Goal: Download file/media

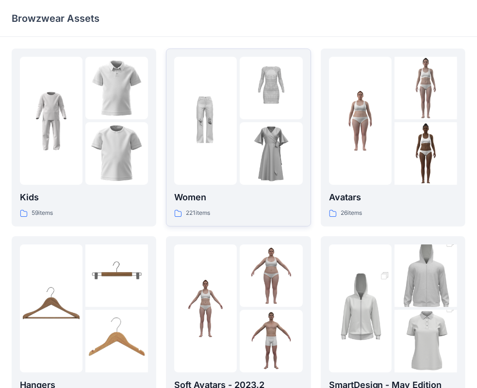
click at [215, 125] on img at bounding box center [205, 121] width 63 height 63
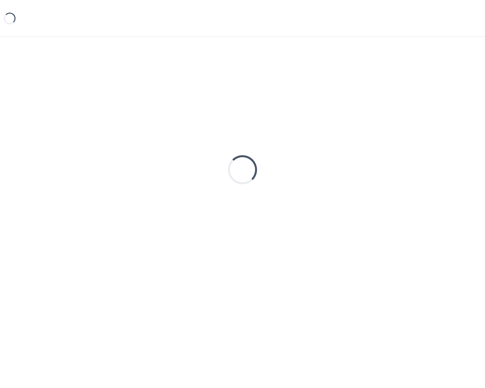
click at [215, 125] on div "Loading..." at bounding box center [243, 170] width 462 height 243
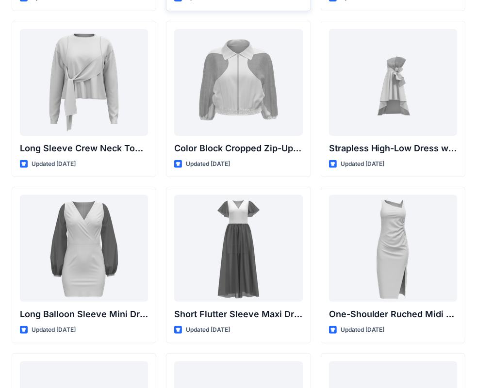
scroll to position [388, 0]
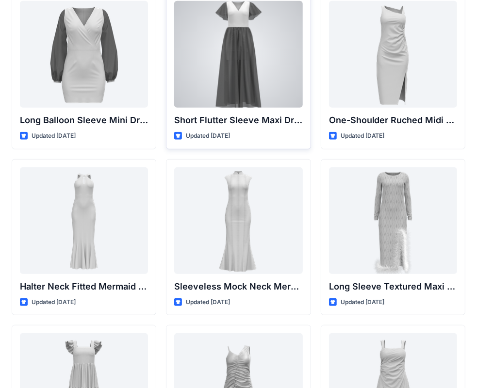
click at [266, 83] on div at bounding box center [238, 54] width 128 height 107
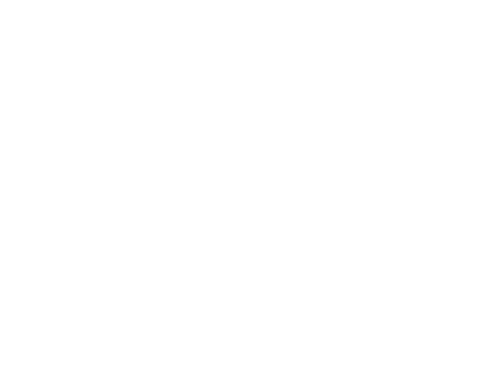
click at [266, 83] on div at bounding box center [242, 194] width 485 height 388
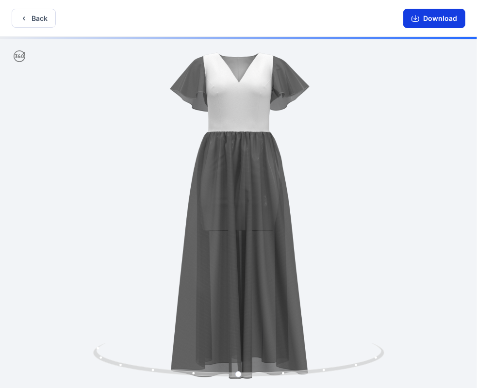
click at [407, 19] on button "Download" at bounding box center [434, 18] width 62 height 19
click at [453, 19] on button "Download" at bounding box center [434, 18] width 62 height 19
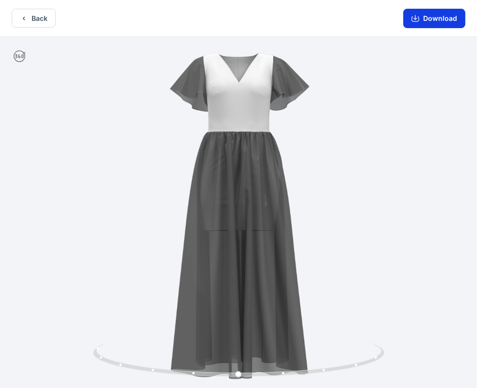
click at [441, 24] on button "Download" at bounding box center [434, 18] width 62 height 19
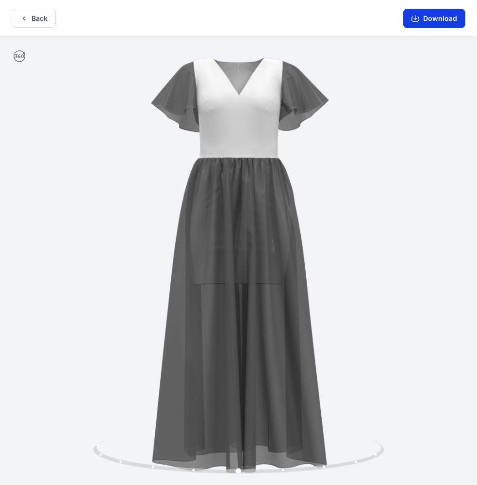
click at [419, 20] on icon "button" at bounding box center [415, 18] width 8 height 5
click at [44, 18] on button "Back" at bounding box center [34, 18] width 44 height 19
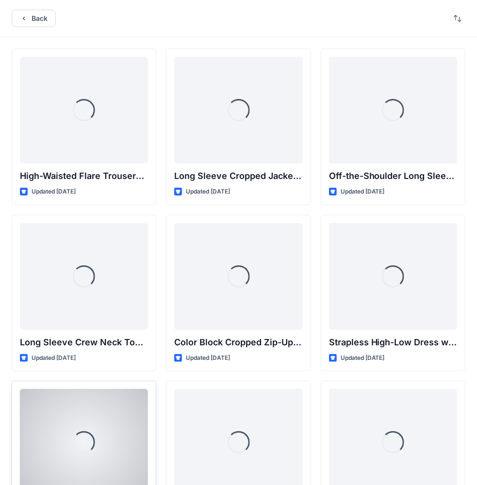
scroll to position [388, 0]
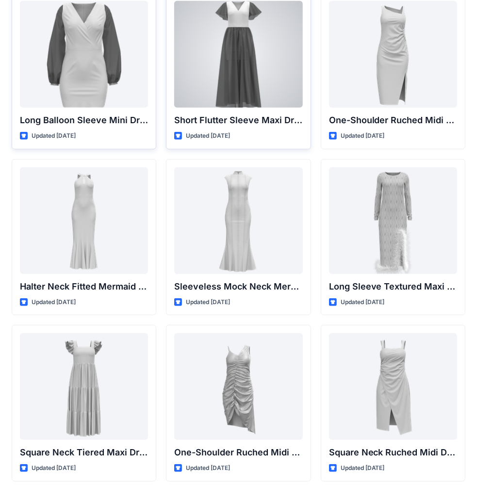
click at [230, 81] on div at bounding box center [238, 54] width 128 height 107
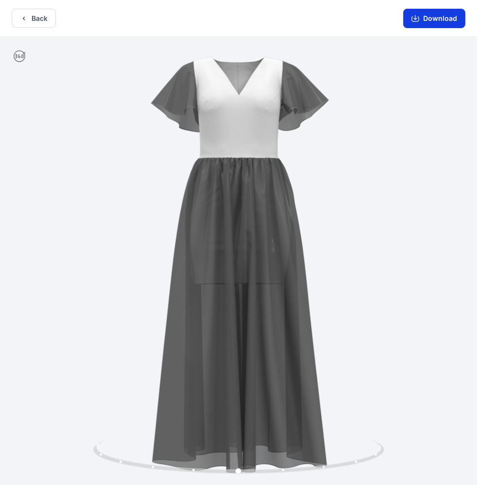
click at [426, 26] on button "Download" at bounding box center [434, 18] width 62 height 19
